Goal: Task Accomplishment & Management: Manage account settings

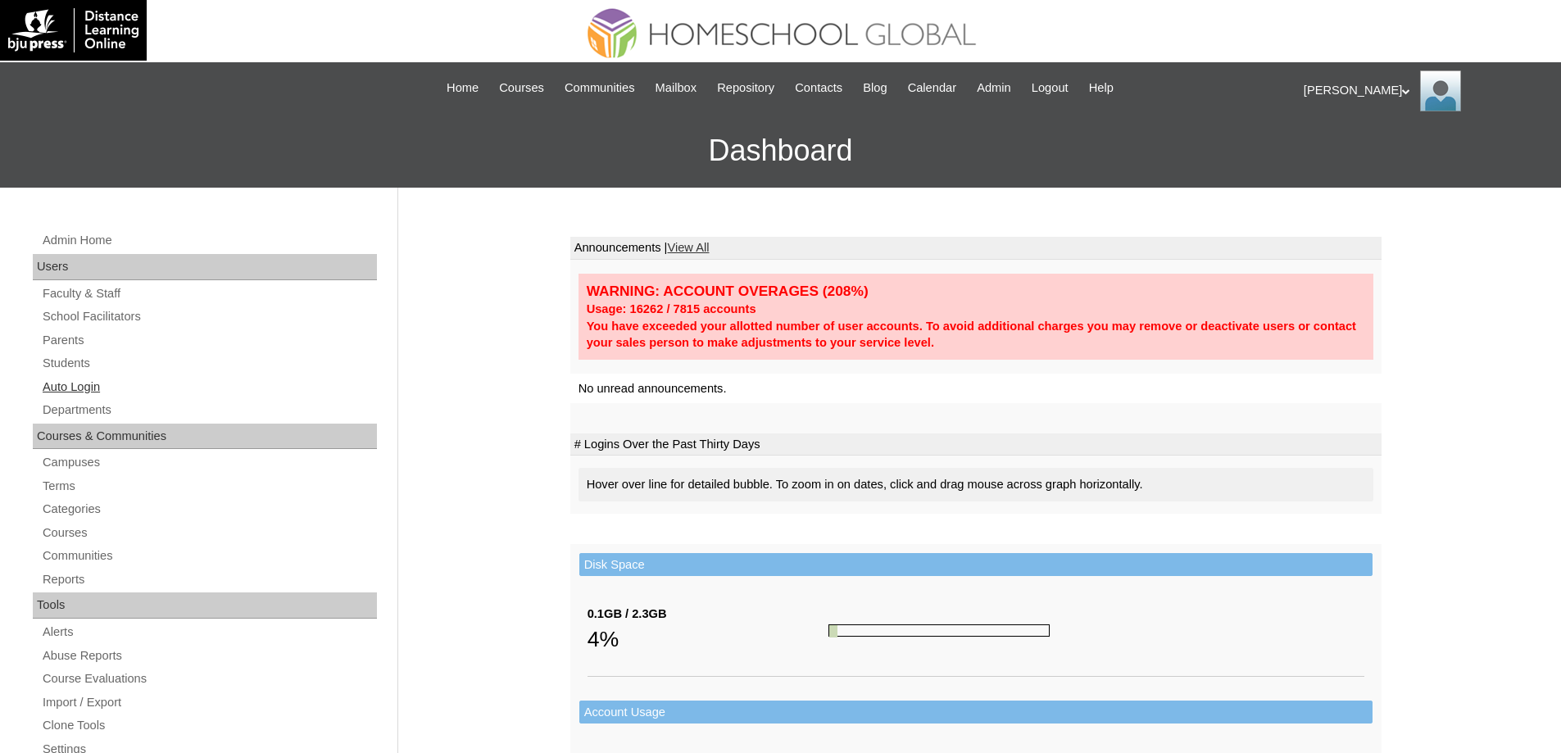
click at [203, 377] on link "Auto Login" at bounding box center [209, 387] width 336 height 20
click at [182, 362] on link "Students" at bounding box center [209, 363] width 336 height 20
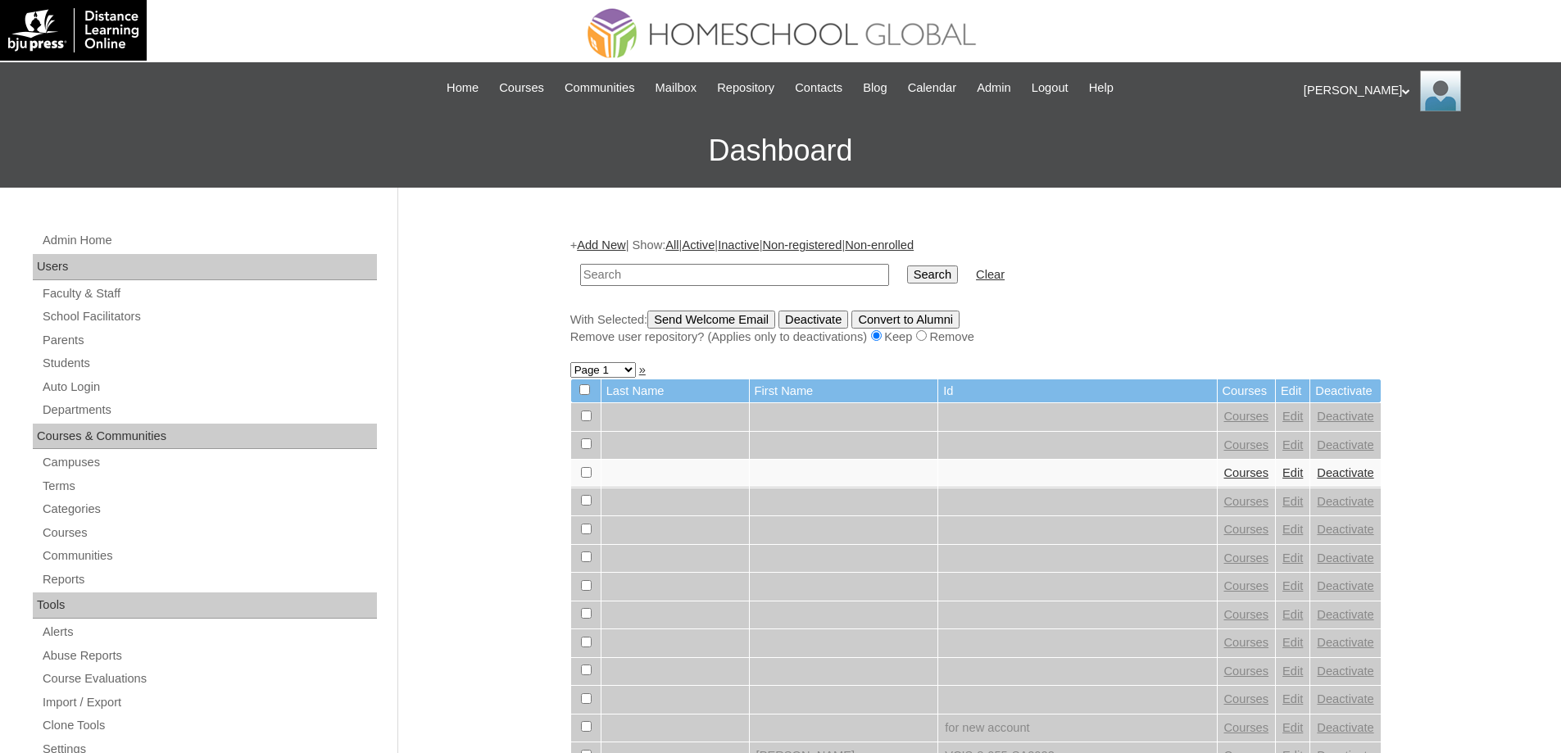
click at [796, 271] on input "text" at bounding box center [734, 275] width 309 height 22
type input "MHS0083-TECHPH2024"
click at [937, 281] on input "Search" at bounding box center [932, 275] width 51 height 18
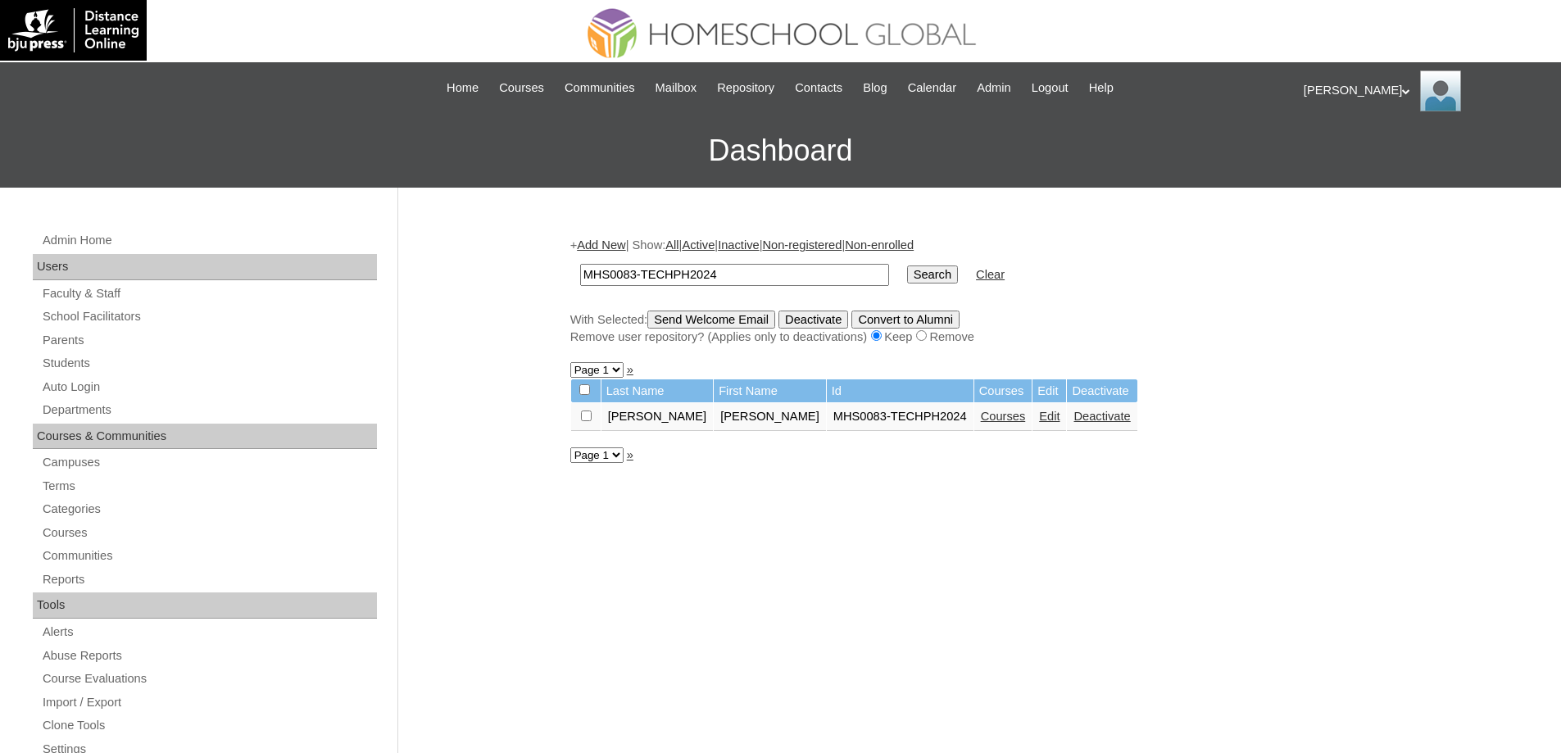
click at [981, 412] on link "Courses" at bounding box center [1003, 416] width 45 height 13
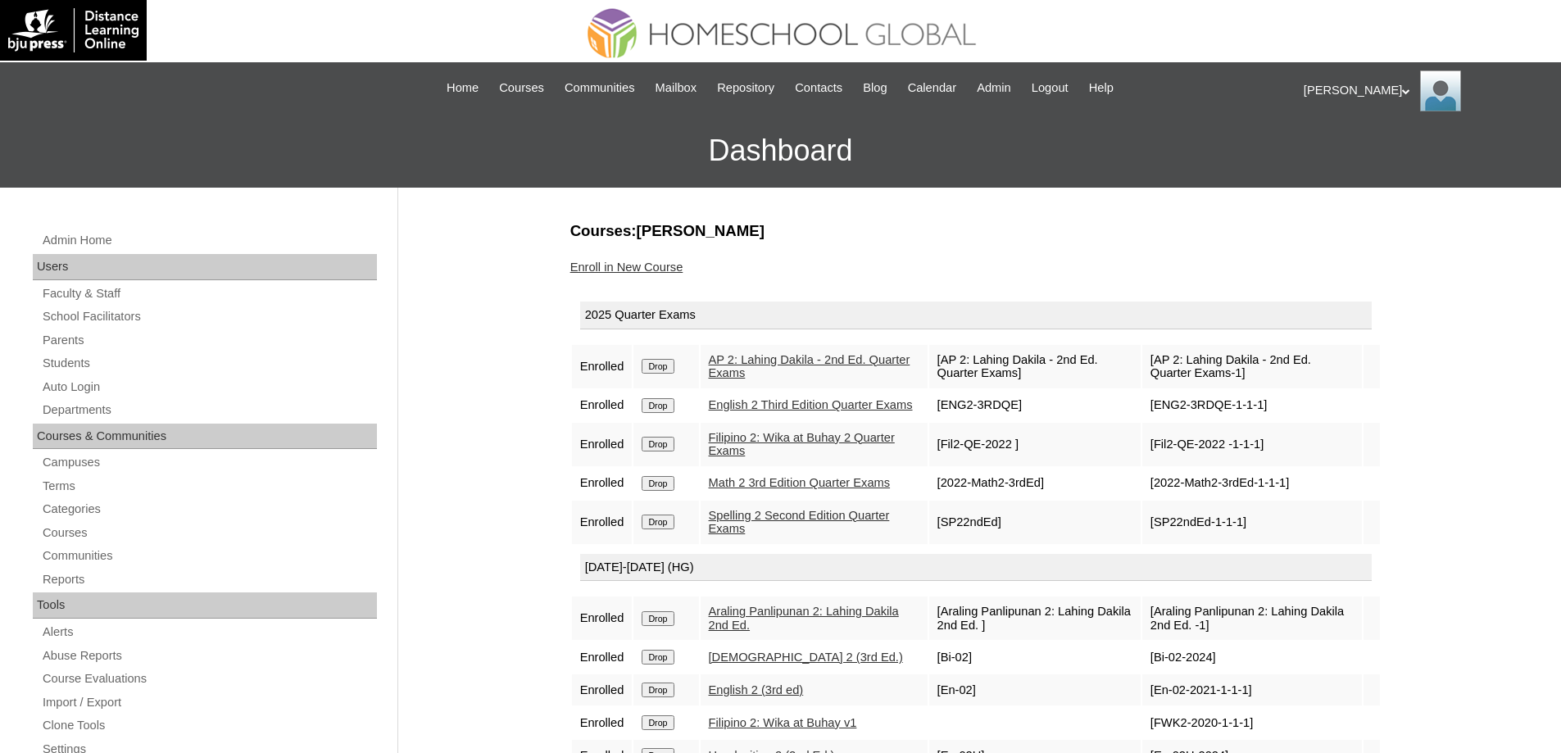
click at [656, 267] on link "Enroll in New Course" at bounding box center [626, 267] width 113 height 13
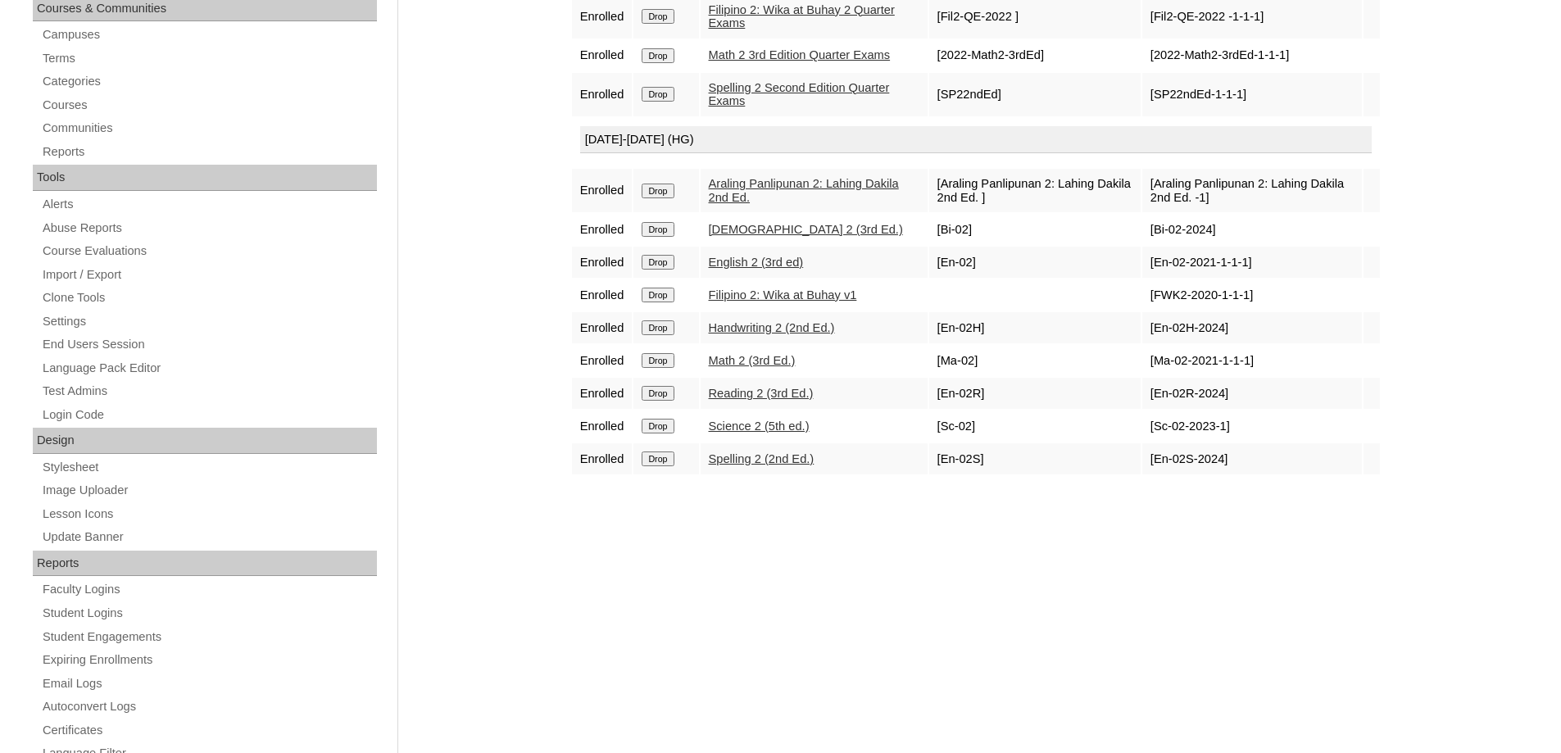
scroll to position [492, 0]
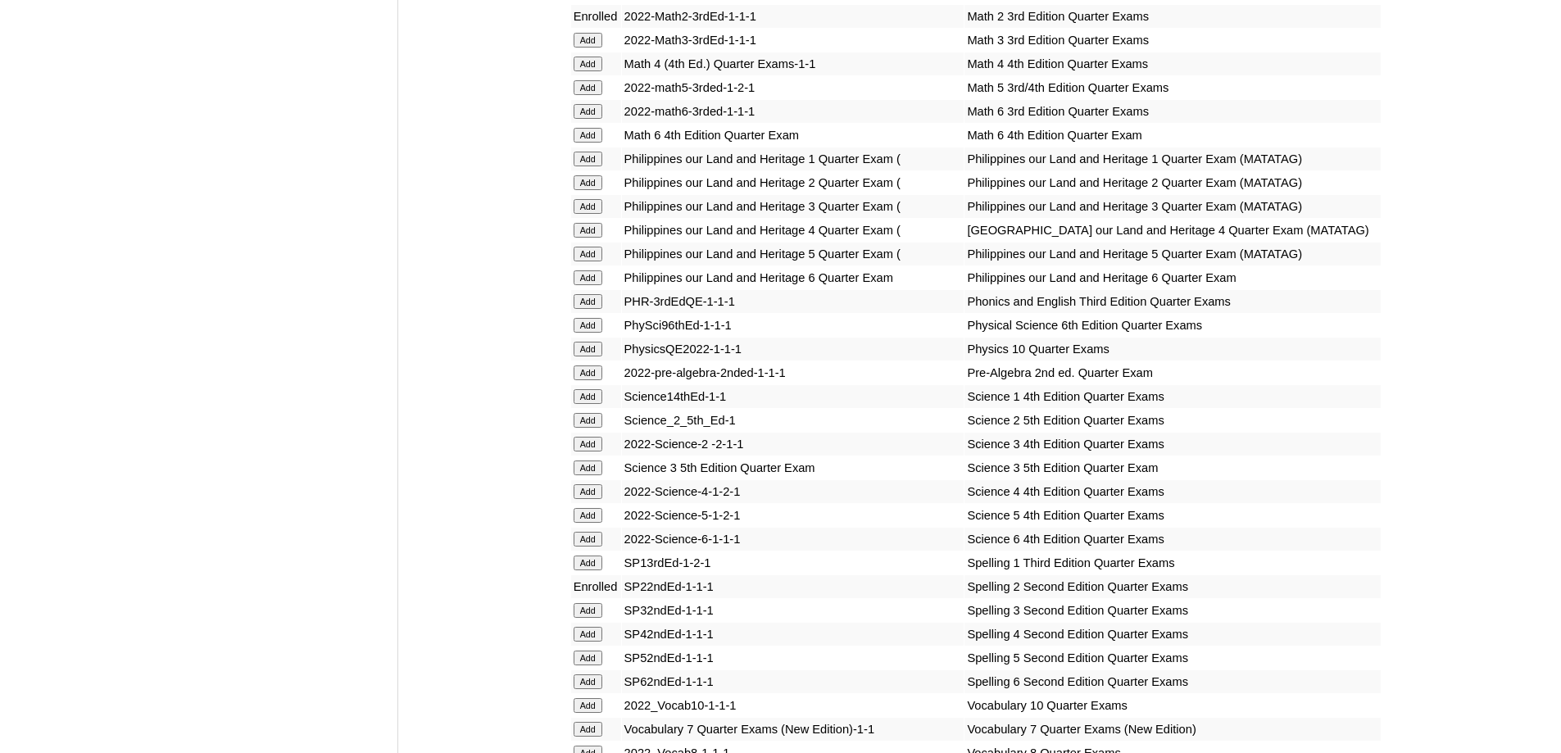
scroll to position [2459, 0]
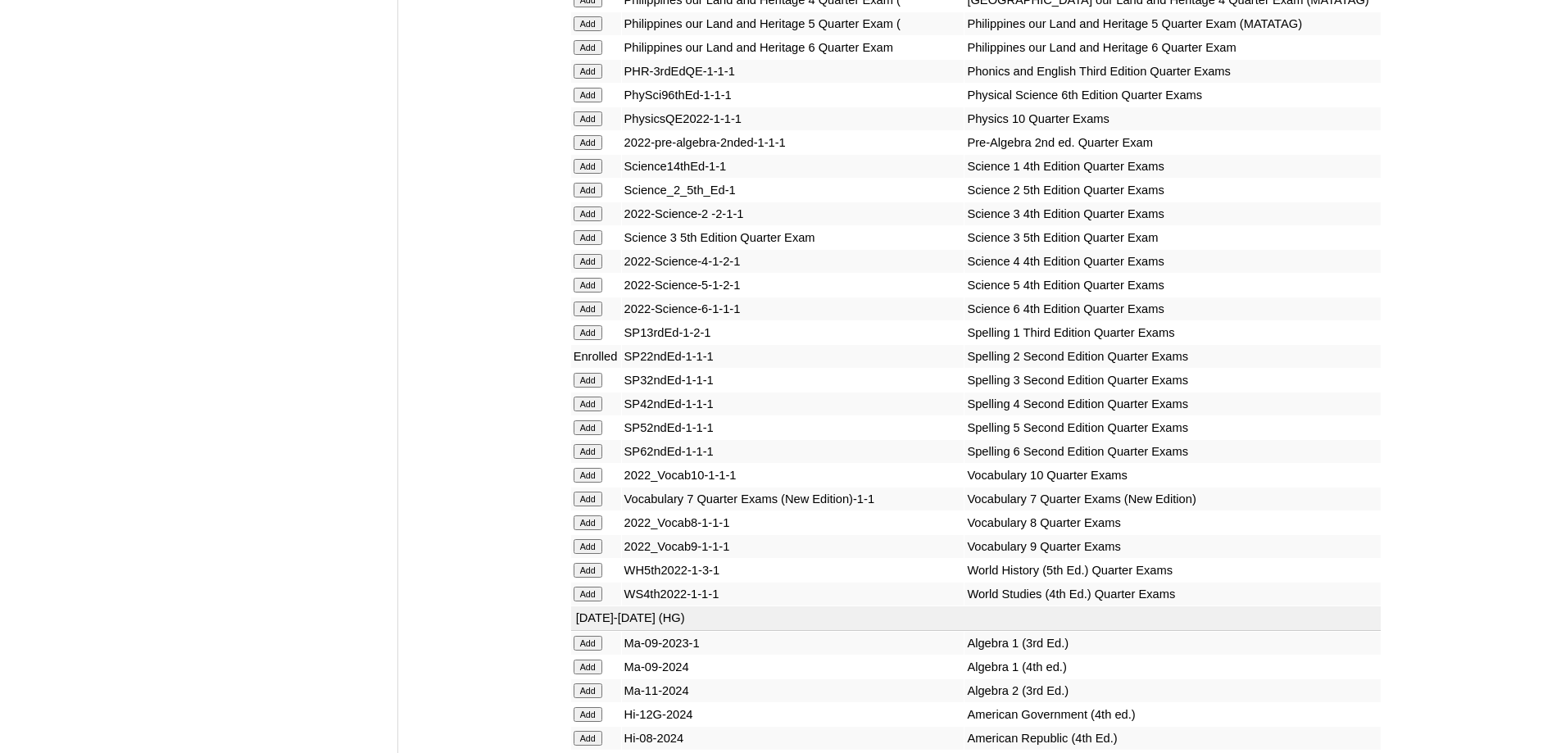
scroll to position [2787, 0]
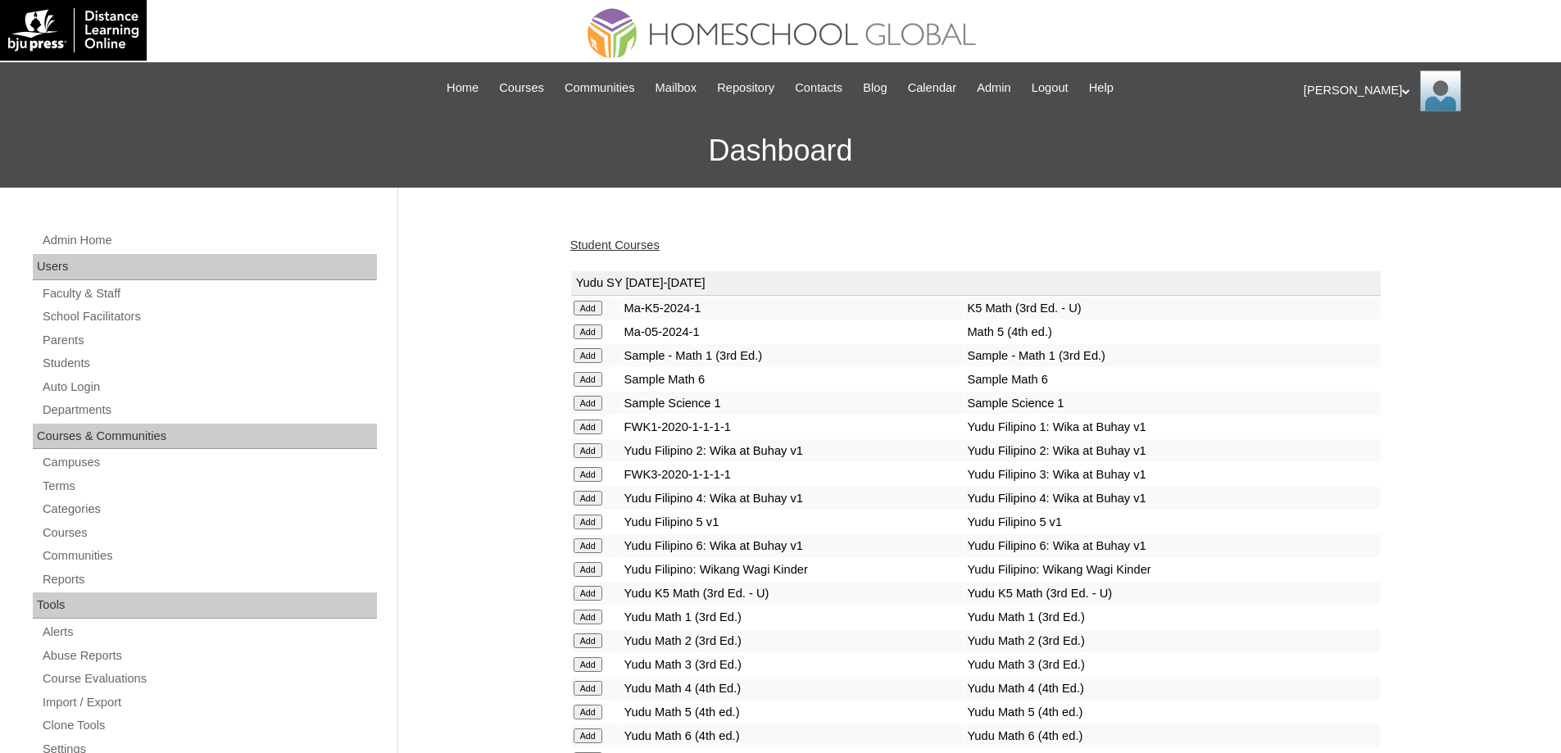
click at [604, 242] on link "Student Courses" at bounding box center [614, 245] width 89 height 13
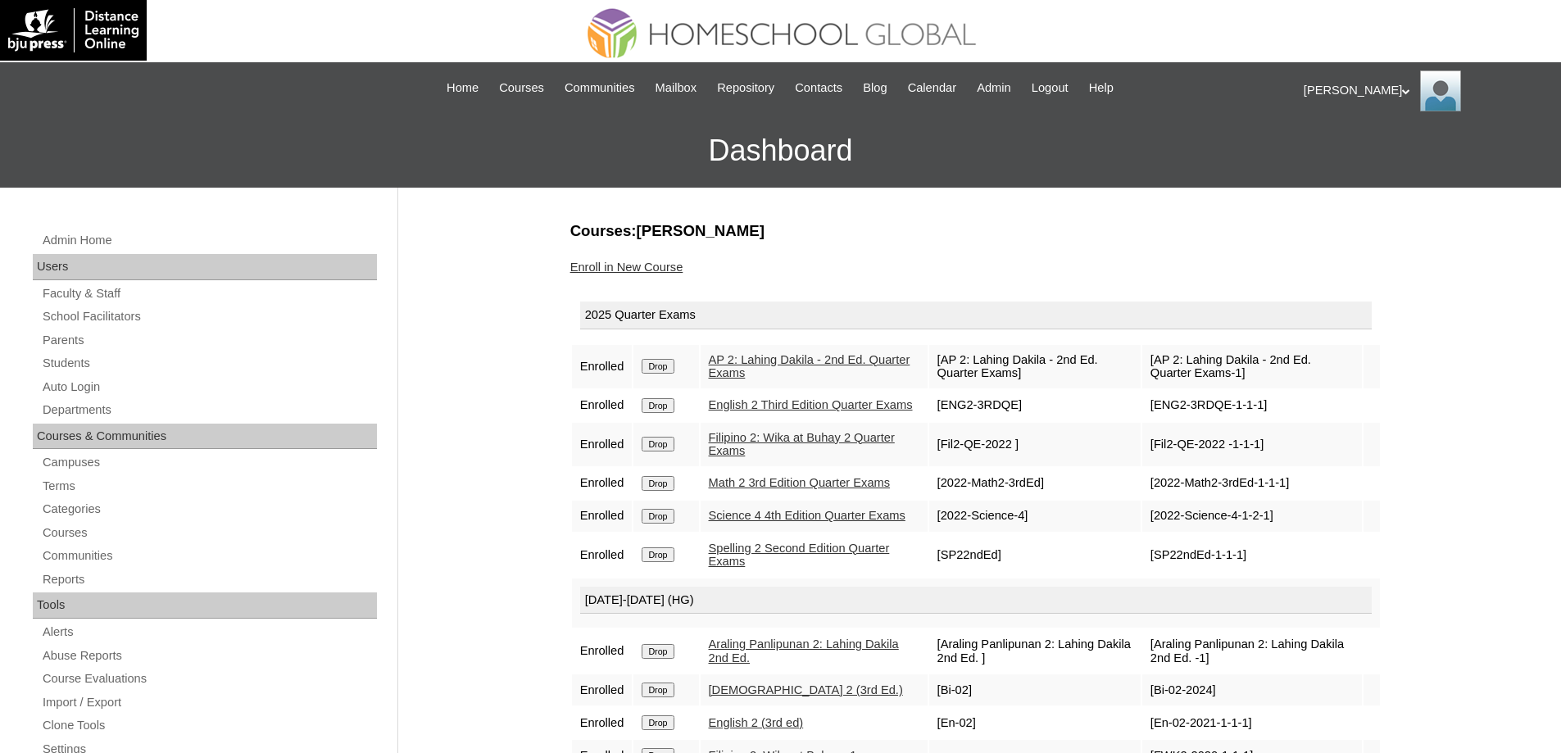
click at [1342, 577] on td "[SP22ndEd-1-1-1]" at bounding box center [1253, 555] width 220 height 43
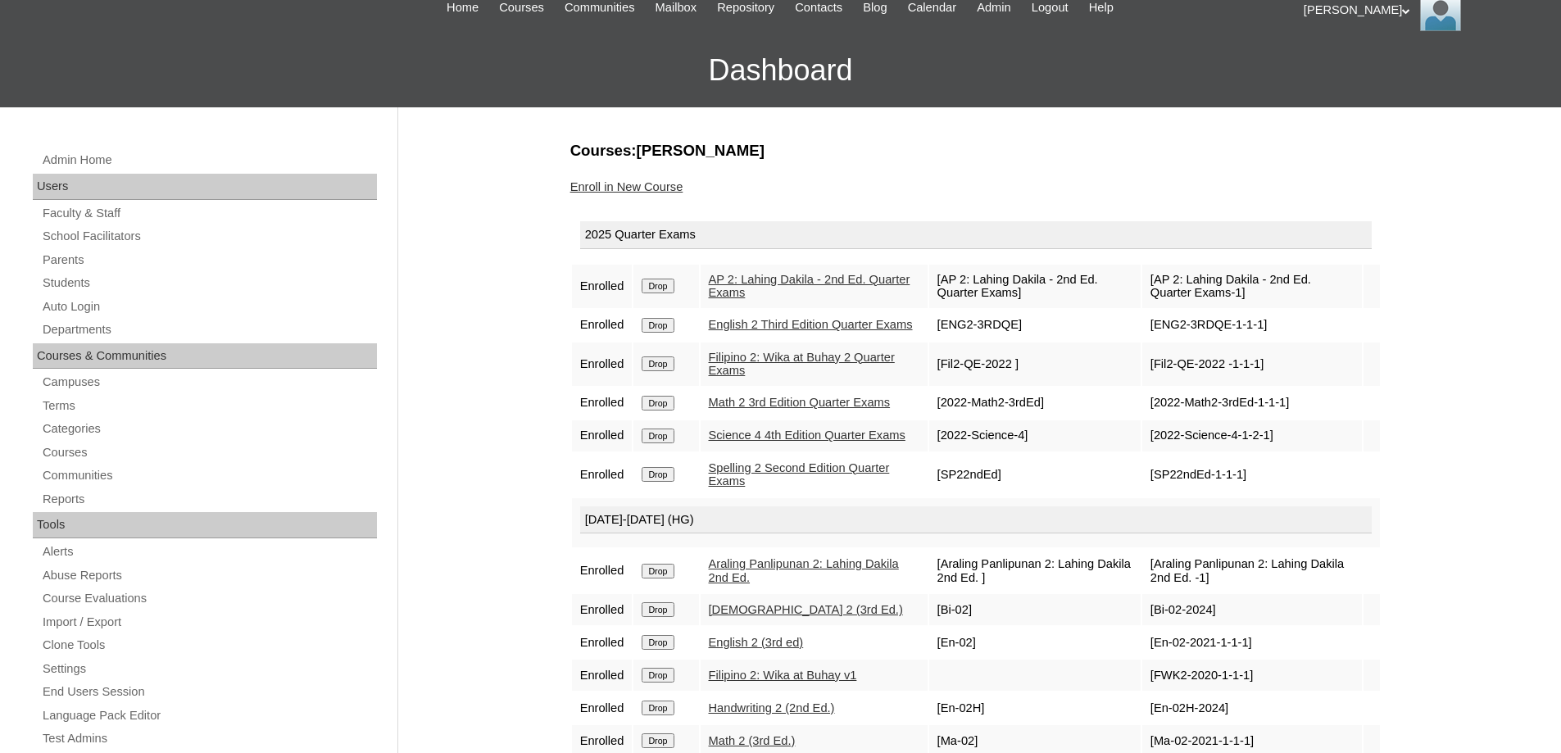
scroll to position [246, 0]
